Goal: Task Accomplishment & Management: Use online tool/utility

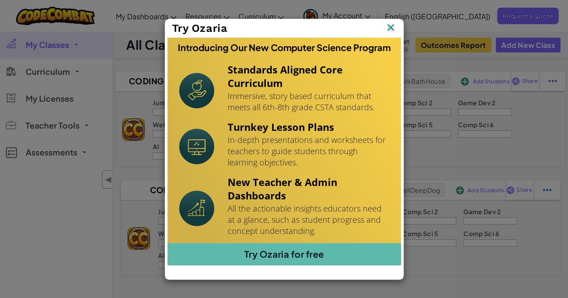
click at [390, 31] on img at bounding box center [391, 28] width 12 height 13
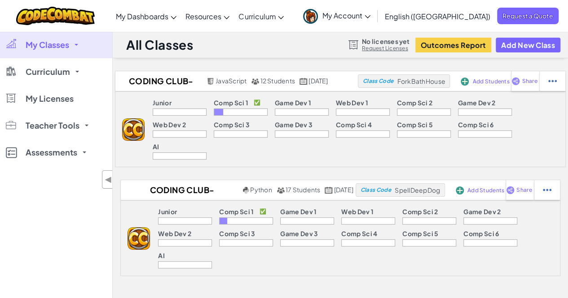
click at [370, 13] on span "My Account" at bounding box center [346, 15] width 48 height 9
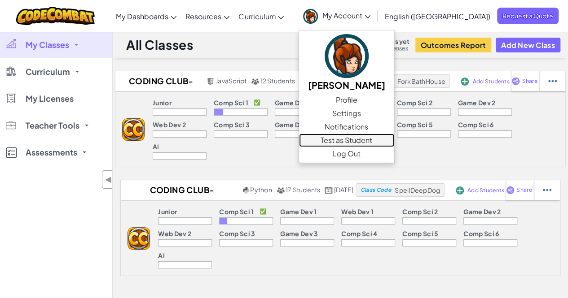
click at [391, 140] on link "Test as Student" at bounding box center [346, 140] width 95 height 13
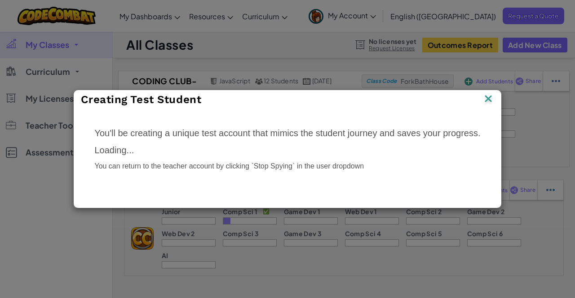
click at [492, 103] on img at bounding box center [488, 99] width 12 height 13
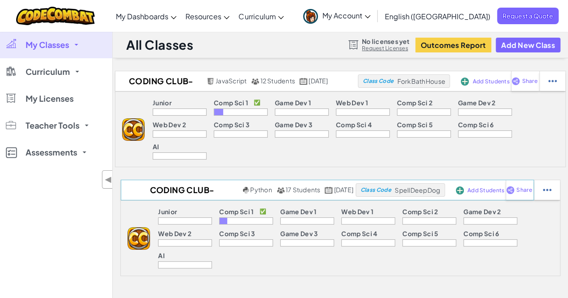
click at [411, 186] on span "SpellDeepDog" at bounding box center [417, 190] width 45 height 8
drag, startPoint x: 408, startPoint y: 166, endPoint x: 457, endPoint y: 170, distance: 48.6
click at [445, 184] on div "Class Code SpellDeepDog" at bounding box center [399, 190] width 89 height 13
copy span "SpellDeepDog"
